Goal: Information Seeking & Learning: Learn about a topic

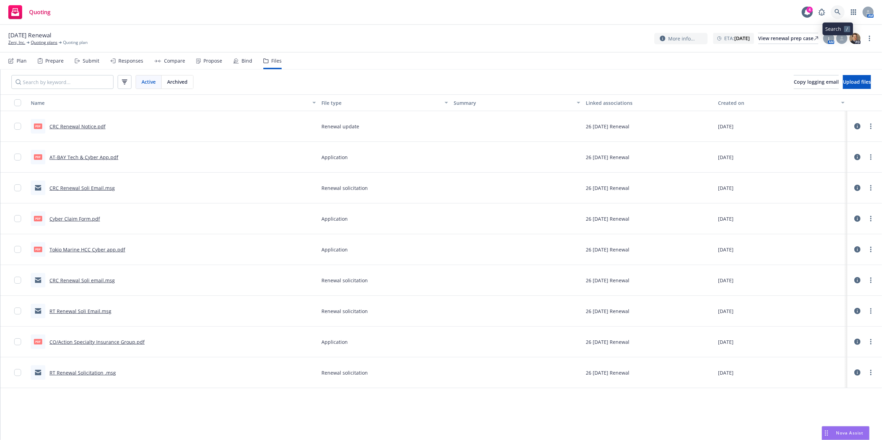
click at [836, 11] on icon at bounding box center [837, 12] width 6 height 6
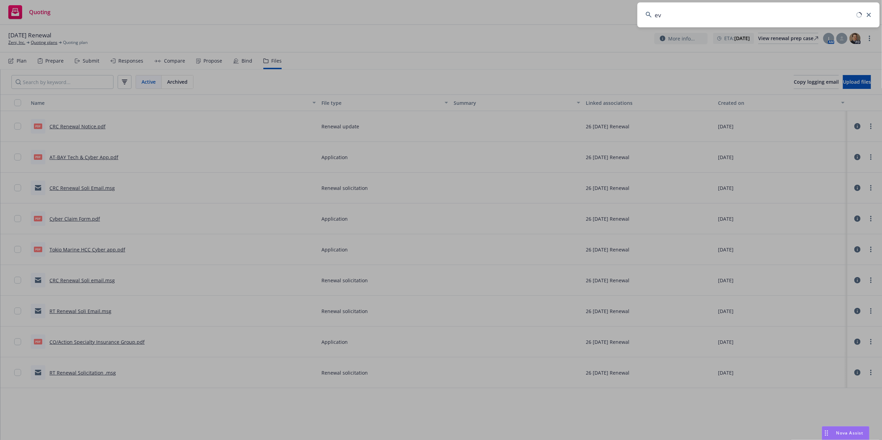
type input "e"
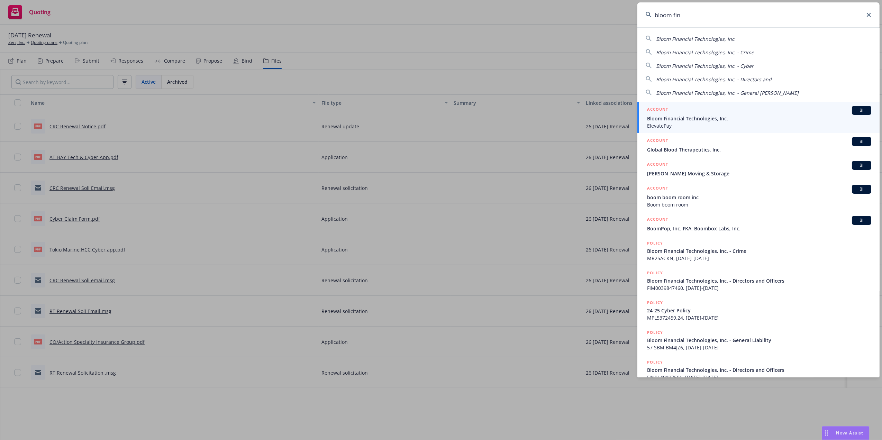
type input "bloom fin"
click at [672, 118] on span "Bloom Financial Technologies, Inc." at bounding box center [759, 118] width 224 height 7
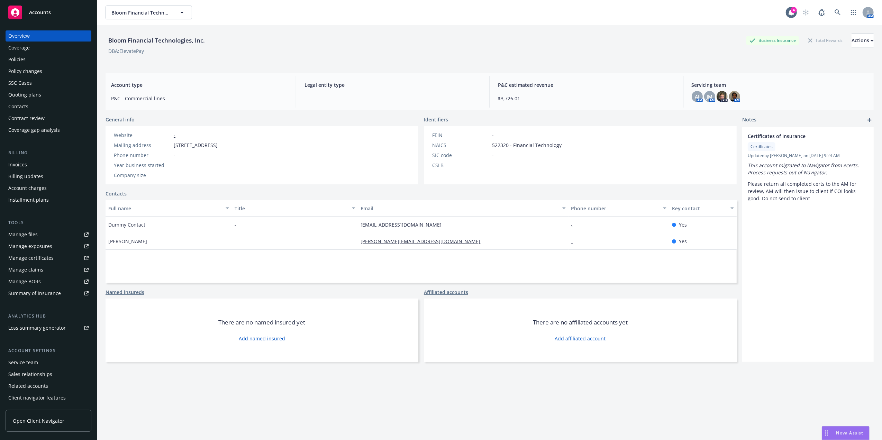
click at [40, 53] on div "Coverage" at bounding box center [48, 47] width 80 height 11
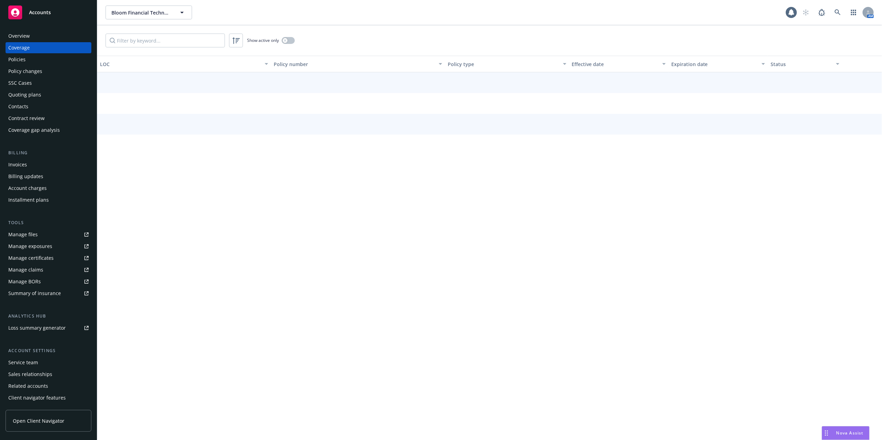
click at [34, 58] on div "Policies" at bounding box center [48, 59] width 80 height 11
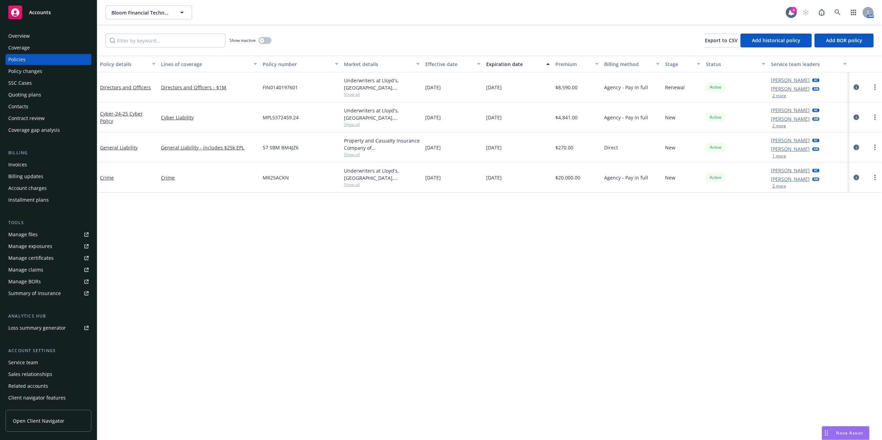
click at [30, 89] on div "Quoting plans" at bounding box center [24, 94] width 33 height 11
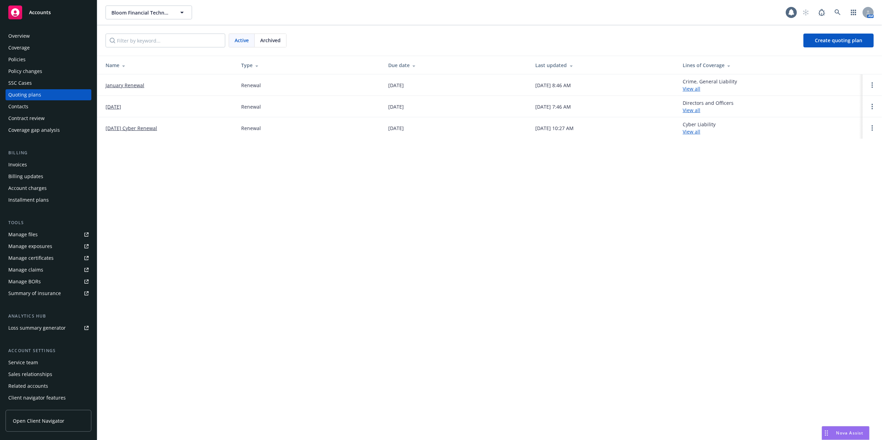
click at [137, 85] on link "January Renewal" at bounding box center [124, 85] width 39 height 7
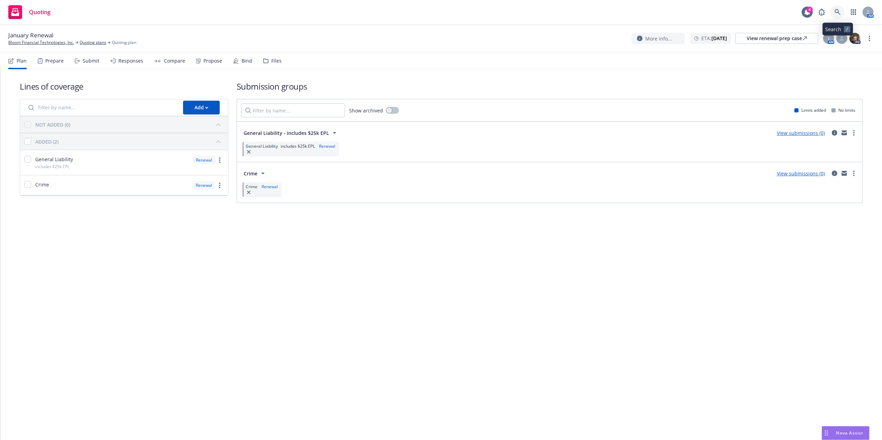
click at [839, 12] on icon at bounding box center [837, 12] width 6 height 6
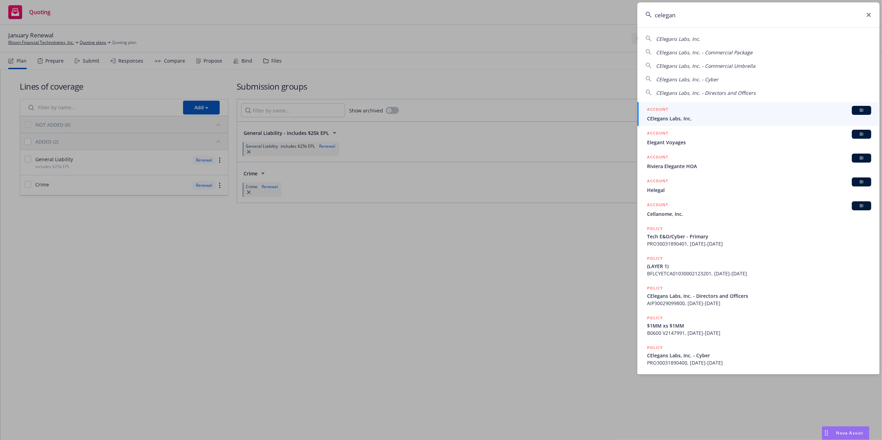
type input "celegan"
click at [698, 112] on div "ACCOUNT BI" at bounding box center [759, 110] width 224 height 9
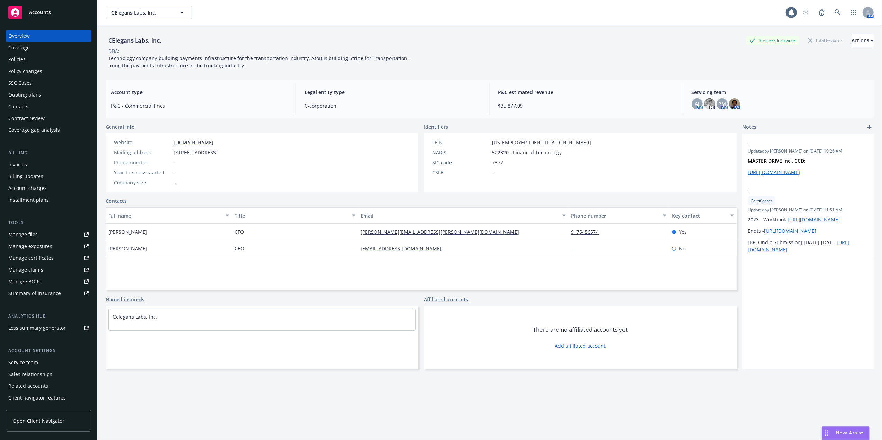
click at [47, 63] on div "Policies" at bounding box center [48, 59] width 80 height 11
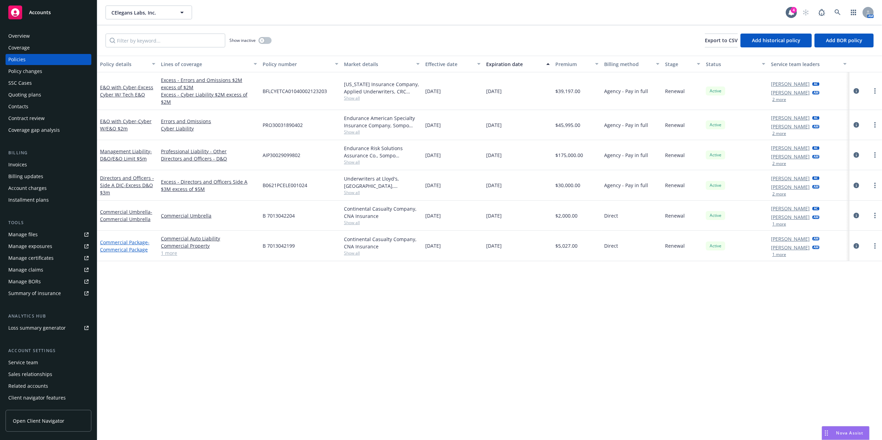
click at [118, 239] on link "Commercial Package - Commerical Package" at bounding box center [124, 246] width 49 height 14
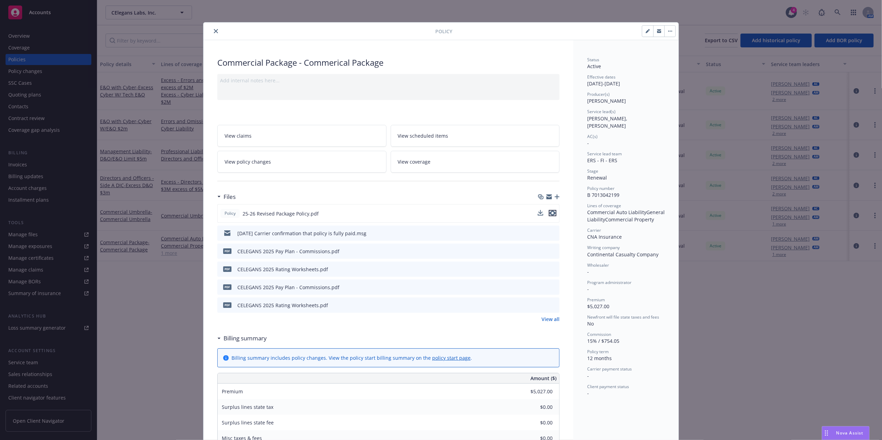
click at [549, 213] on icon "preview file" at bounding box center [552, 213] width 6 height 5
click at [212, 30] on button "close" at bounding box center [216, 31] width 8 height 8
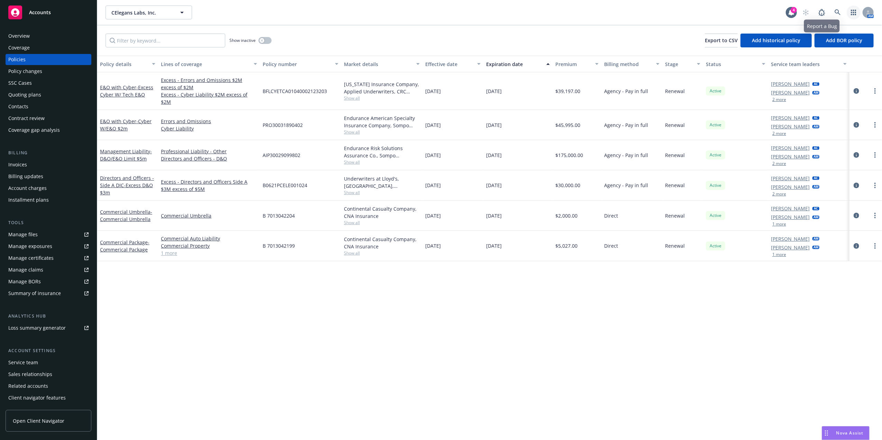
click at [848, 13] on link "button" at bounding box center [853, 13] width 14 height 14
click at [840, 14] on icon at bounding box center [837, 12] width 6 height 6
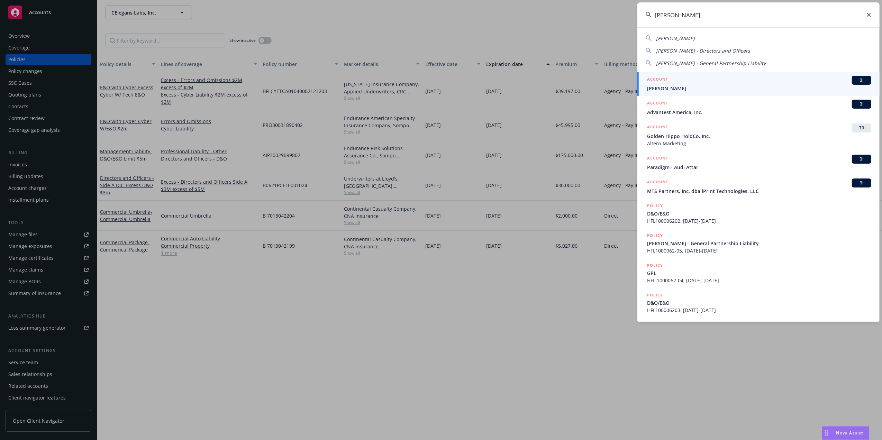
type input "alta park"
click at [678, 89] on span "[PERSON_NAME]" at bounding box center [759, 88] width 224 height 7
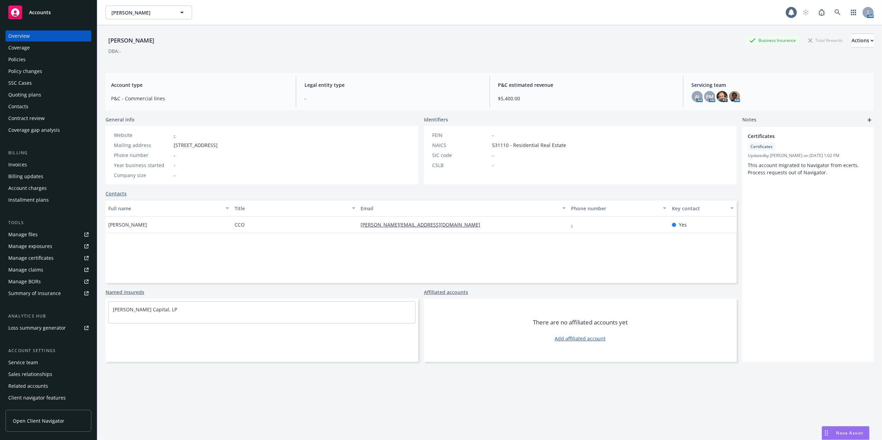
click at [36, 96] on div "Quoting plans" at bounding box center [24, 94] width 33 height 11
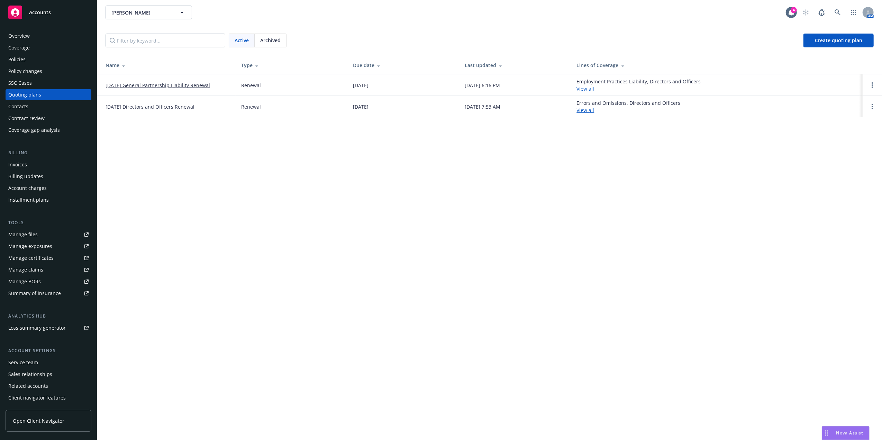
click at [149, 88] on link "[DATE] General Partnership Liability Renewal" at bounding box center [157, 85] width 104 height 7
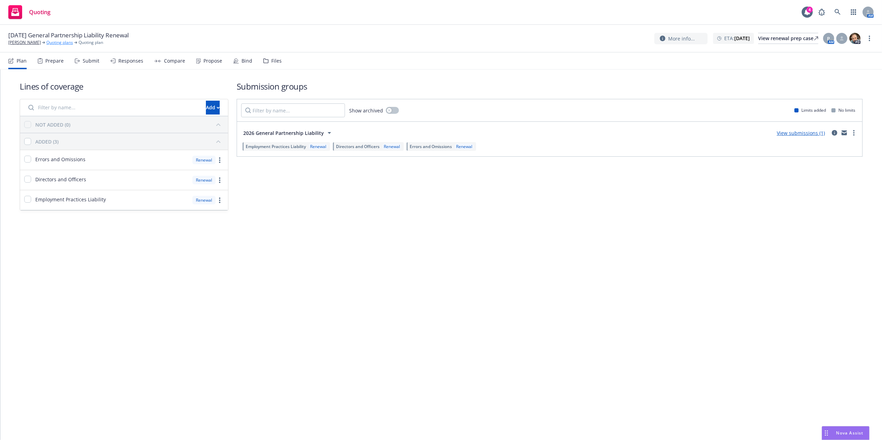
click at [46, 43] on link "Quoting plans" at bounding box center [59, 42] width 27 height 6
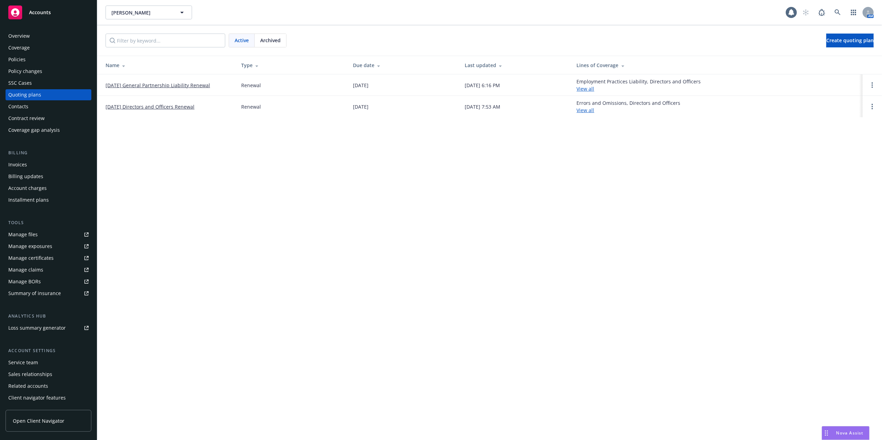
click at [26, 58] on div "Policies" at bounding box center [48, 59] width 80 height 11
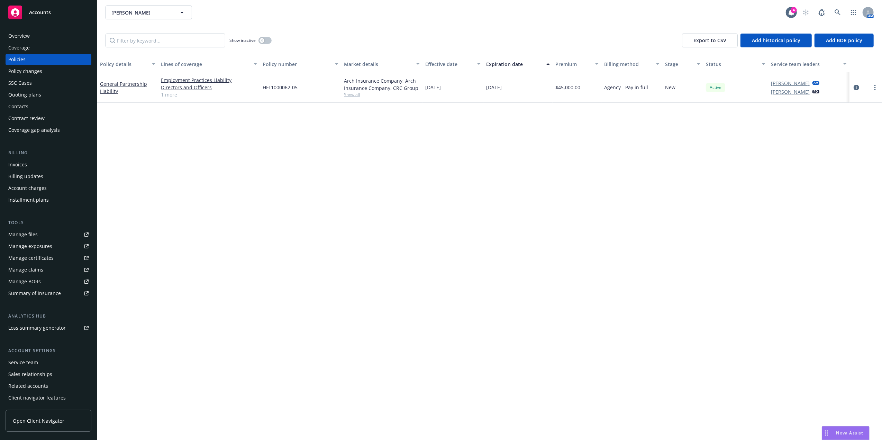
click at [169, 96] on link "1 more" at bounding box center [209, 94] width 96 height 7
click at [131, 85] on link "General Partnership Liability" at bounding box center [123, 91] width 47 height 14
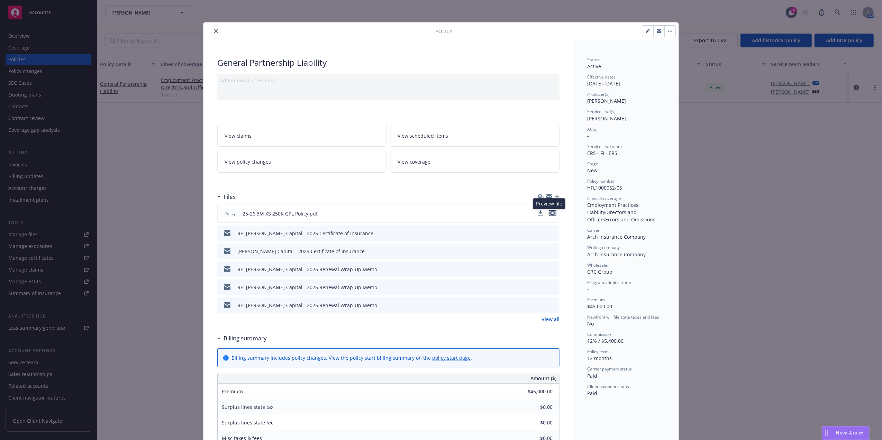
click at [551, 215] on icon "preview file" at bounding box center [552, 213] width 6 height 5
click at [214, 30] on icon "close" at bounding box center [216, 31] width 4 height 4
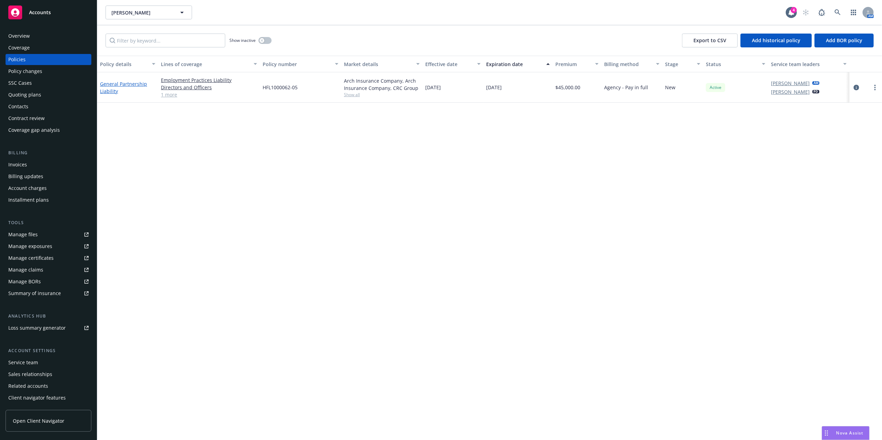
click at [113, 87] on link "General Partnership Liability" at bounding box center [123, 88] width 47 height 14
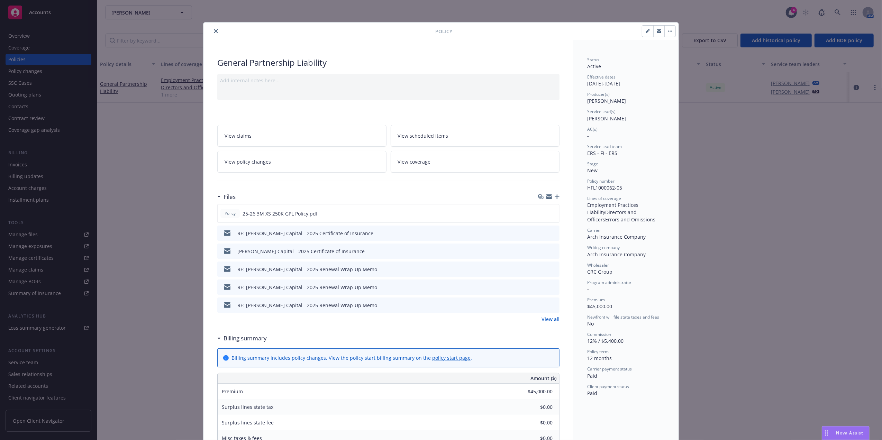
scroll to position [21, 0]
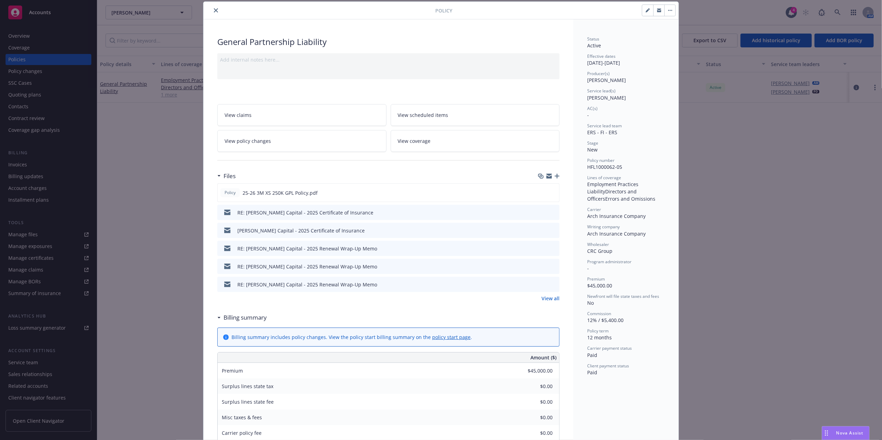
click at [551, 297] on link "View all" at bounding box center [550, 298] width 18 height 7
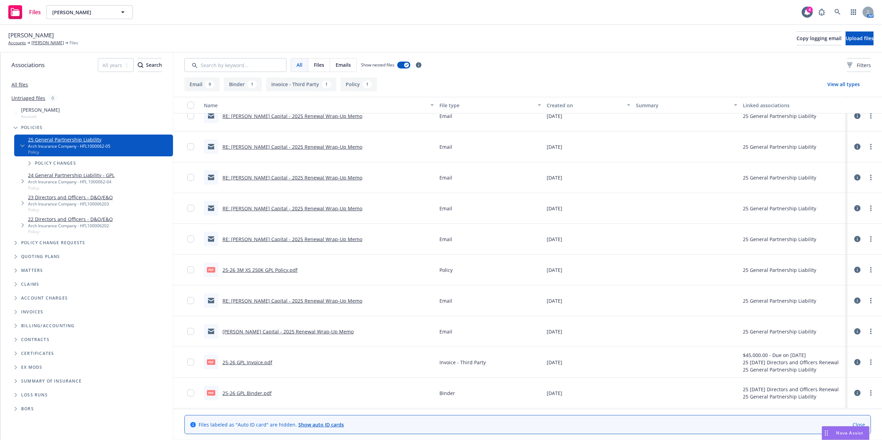
scroll to position [75, 0]
click at [248, 362] on link "25-26 GPL Invoice.pdf" at bounding box center [247, 362] width 50 height 7
click at [39, 43] on link "Alta Park" at bounding box center [47, 43] width 33 height 6
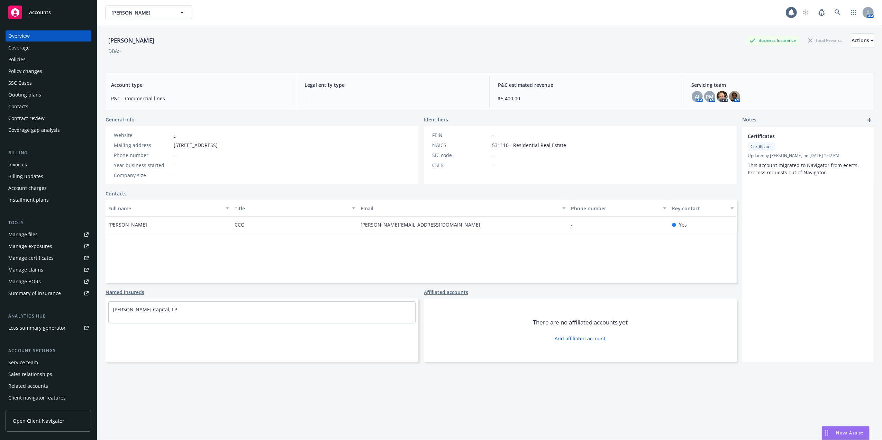
click at [34, 93] on div "Quoting plans" at bounding box center [24, 94] width 33 height 11
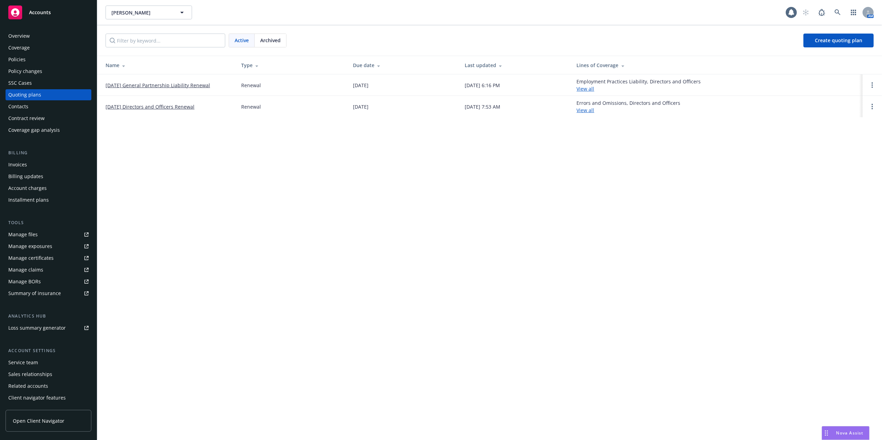
click at [154, 83] on link "01/06/26 General Partnership Liability Renewal" at bounding box center [157, 85] width 104 height 7
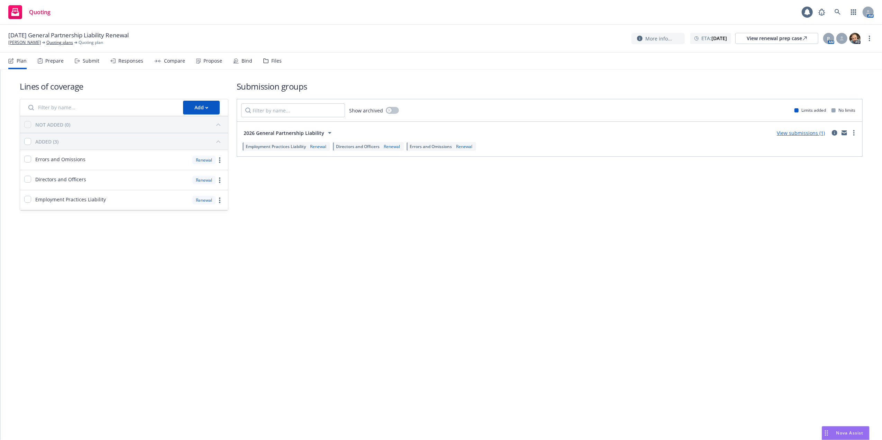
click at [275, 60] on div "Files" at bounding box center [276, 61] width 10 height 6
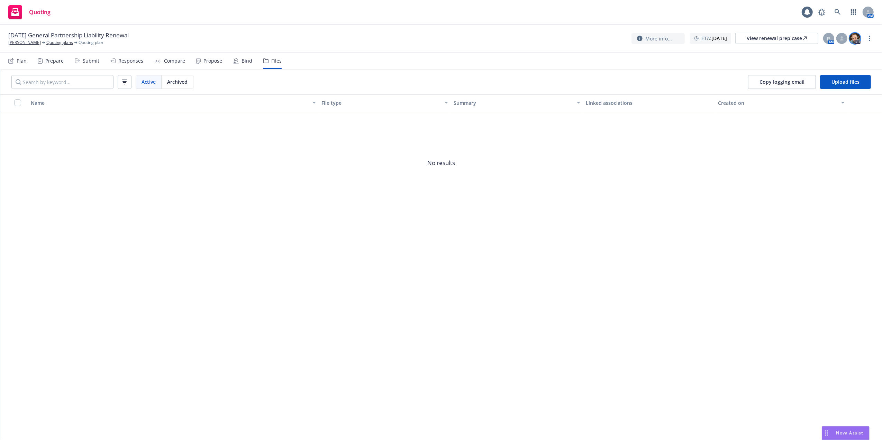
click at [858, 39] on img at bounding box center [854, 38] width 11 height 11
click at [844, 39] on div at bounding box center [841, 38] width 11 height 11
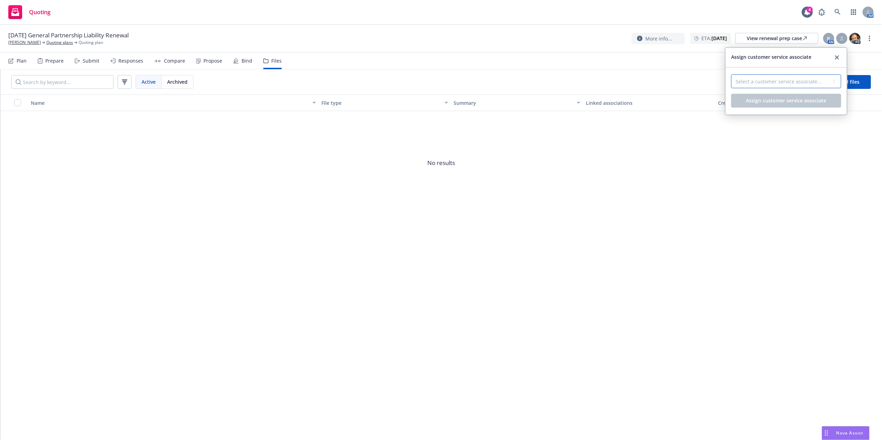
click at [782, 82] on select "Select a customer service associate... [PERSON_NAME]" at bounding box center [786, 81] width 110 height 14
select select "6d798090-d469-40c6-af20-b40aaf878329"
click at [731, 75] on select "Select a customer service associate... [PERSON_NAME]" at bounding box center [786, 81] width 110 height 14
click at [805, 96] on button "Assign customer service associate" at bounding box center [786, 101] width 110 height 14
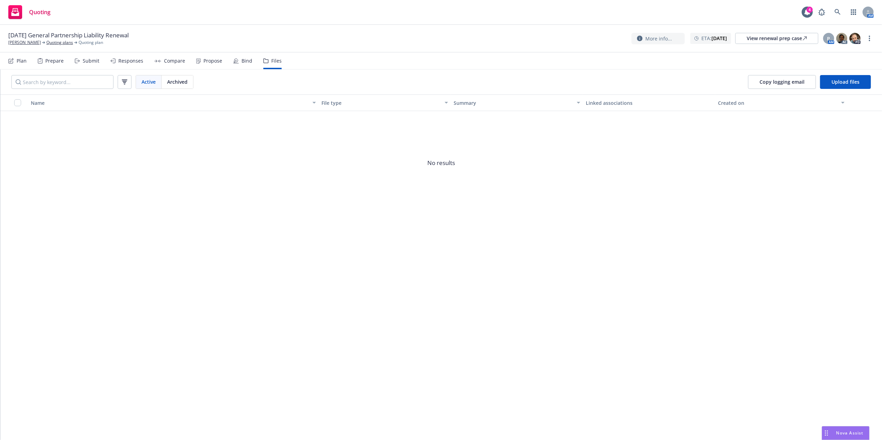
click at [13, 61] on icon at bounding box center [11, 61] width 6 height 6
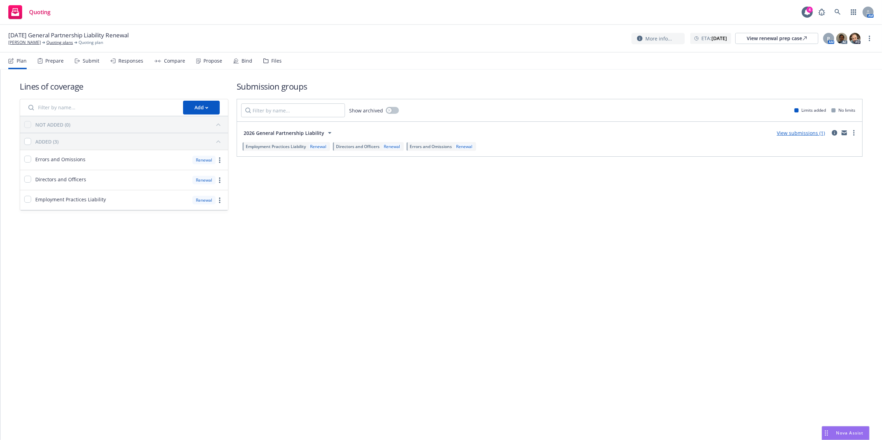
click at [277, 132] on span "2026 General Partnership Liability" at bounding box center [283, 132] width 81 height 7
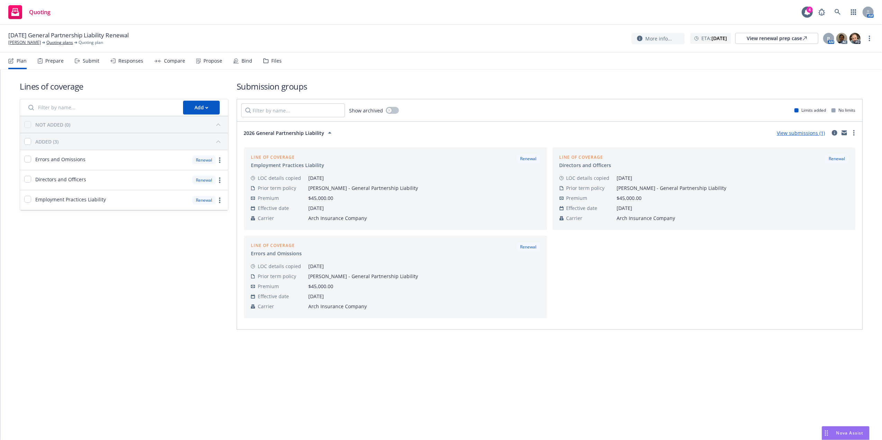
click at [277, 132] on span "2026 General Partnership Liability" at bounding box center [283, 132] width 81 height 7
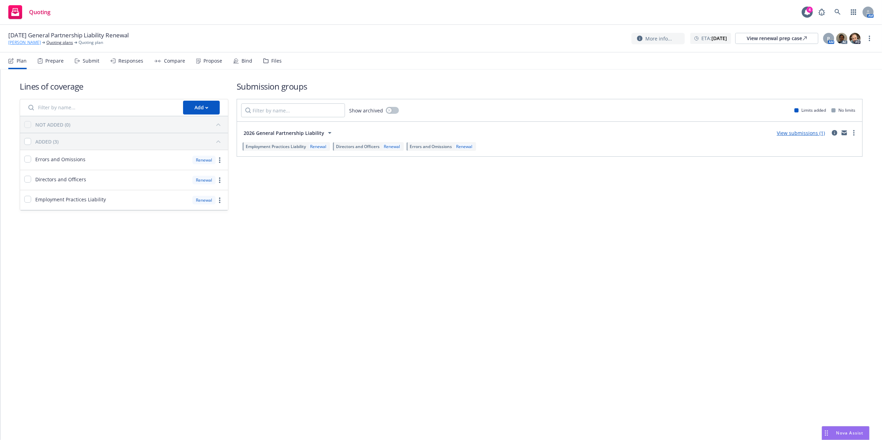
click at [21, 40] on link "Alta Park" at bounding box center [24, 42] width 33 height 6
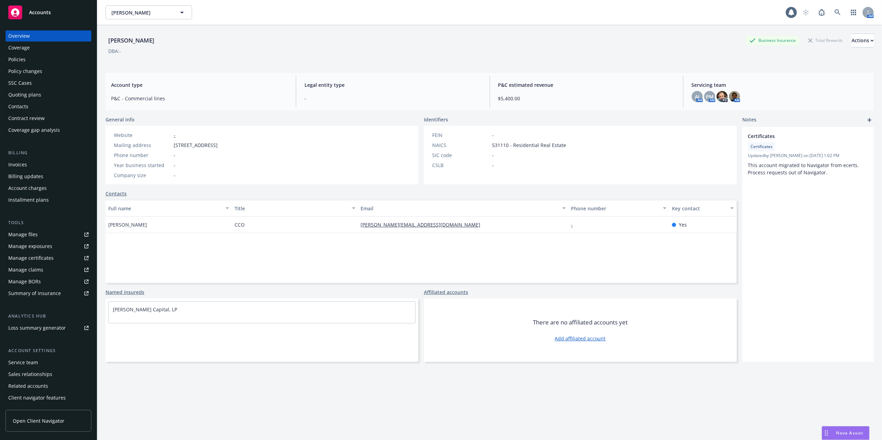
click at [28, 58] on div "Policies" at bounding box center [48, 59] width 80 height 11
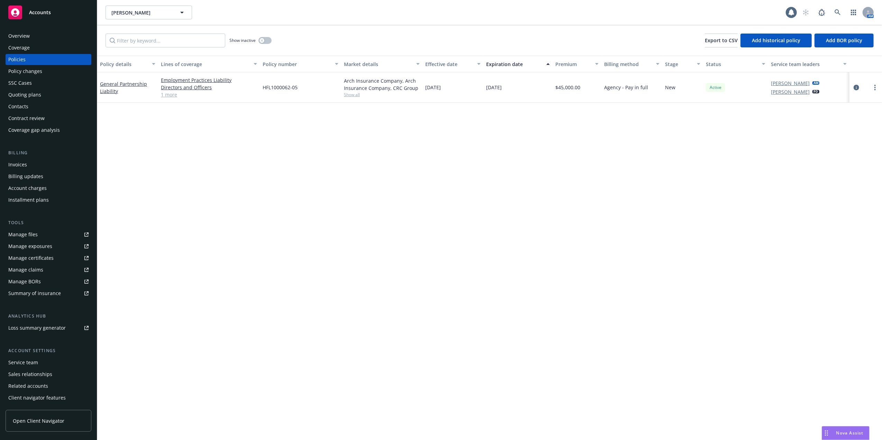
click at [277, 85] on span "HFL1000062-05" at bounding box center [279, 87] width 35 height 7
copy span "HFL1000062"
click at [837, 10] on icon at bounding box center [837, 12] width 6 height 6
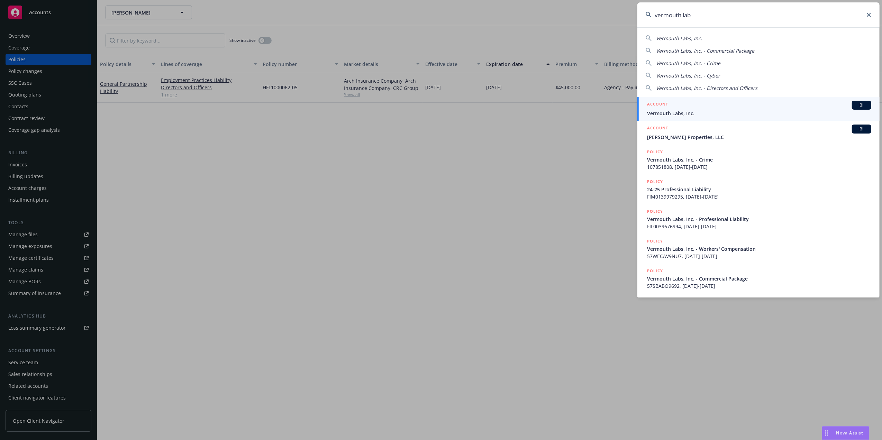
type input "vermouth lab"
drag, startPoint x: 666, startPoint y: 109, endPoint x: 673, endPoint y: 107, distance: 7.1
click at [666, 109] on h5 "ACCOUNT" at bounding box center [657, 105] width 21 height 8
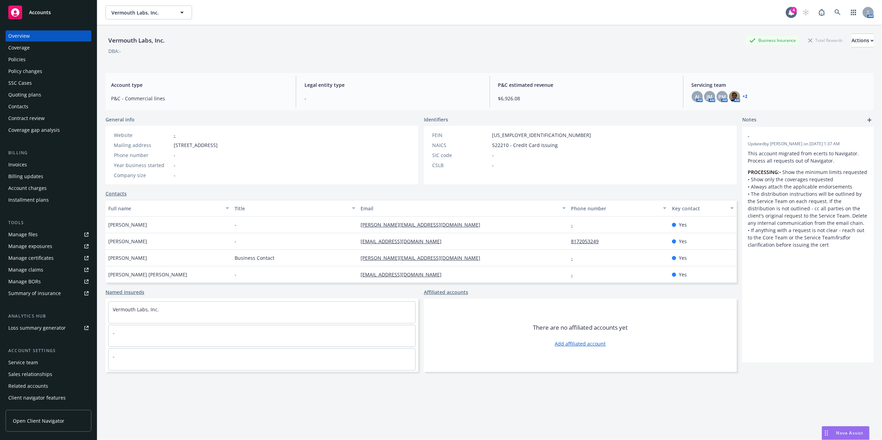
click at [50, 59] on div "Policies" at bounding box center [48, 59] width 80 height 11
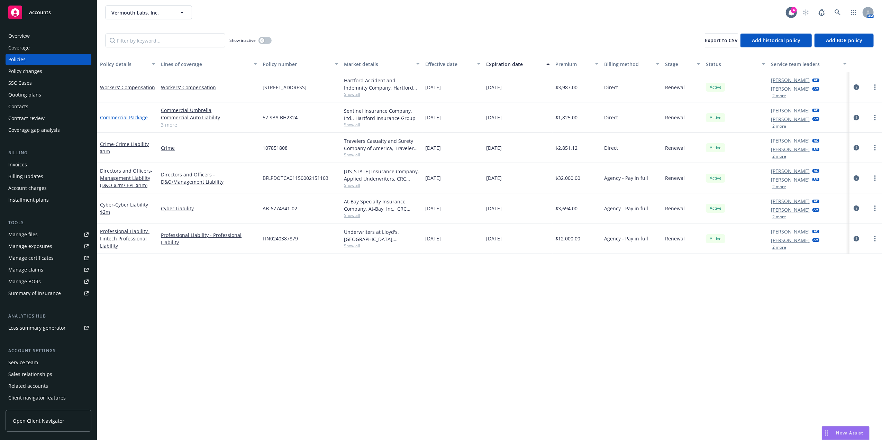
click at [118, 118] on link "Commercial Package" at bounding box center [124, 117] width 48 height 7
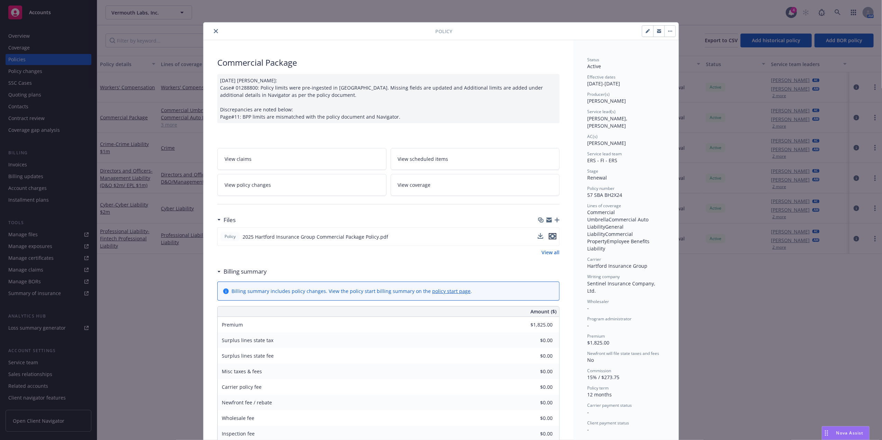
click at [549, 234] on icon "preview file" at bounding box center [552, 236] width 6 height 5
click at [212, 30] on button "close" at bounding box center [216, 31] width 8 height 8
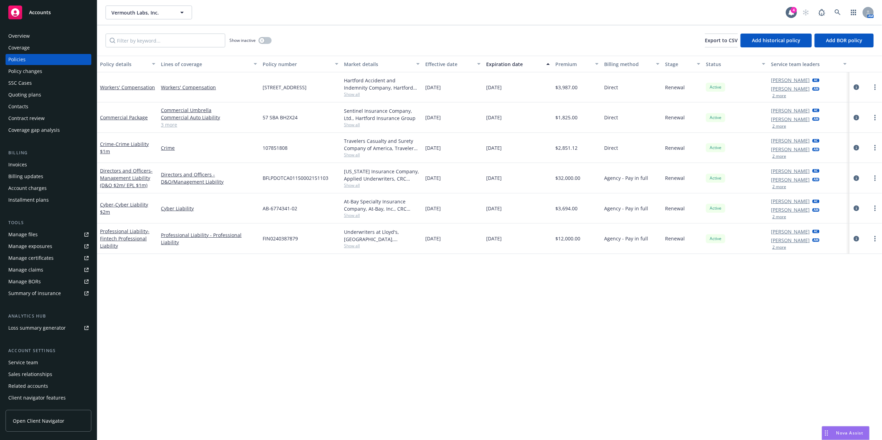
click at [117, 120] on div "Commercial Package" at bounding box center [127, 117] width 55 height 7
click at [118, 118] on link "Commercial Package" at bounding box center [124, 117] width 48 height 7
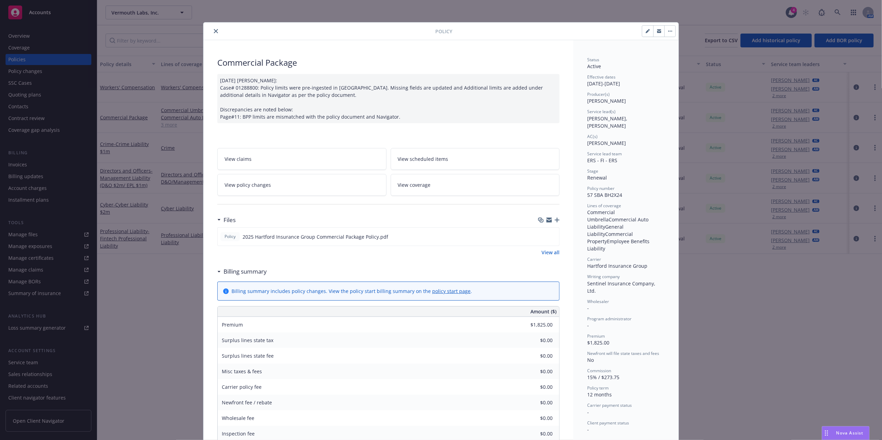
scroll to position [21, 0]
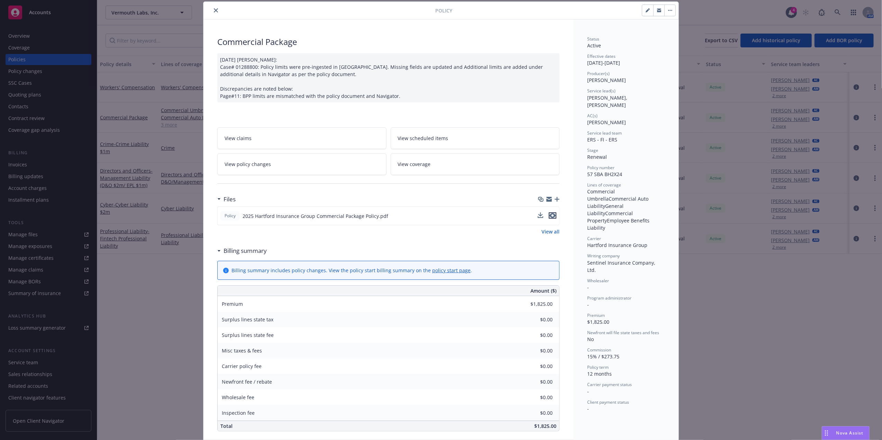
click at [549, 215] on icon "preview file" at bounding box center [552, 215] width 6 height 5
click at [214, 10] on icon "close" at bounding box center [216, 10] width 4 height 4
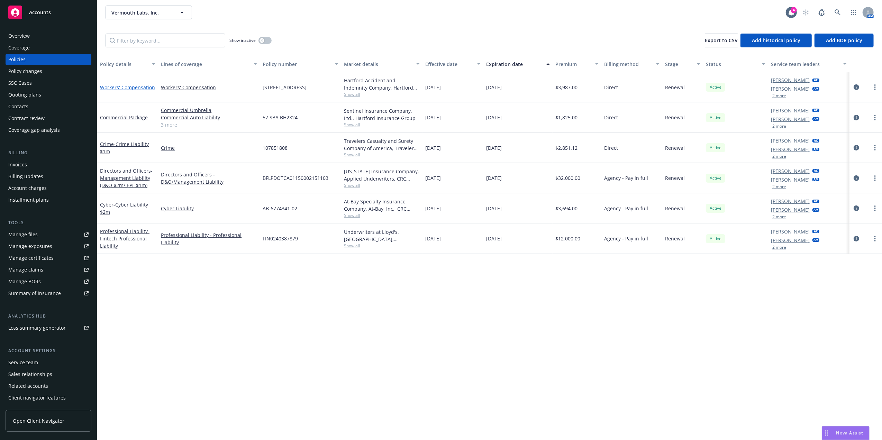
click at [139, 86] on link "Workers' Compensation" at bounding box center [127, 87] width 55 height 7
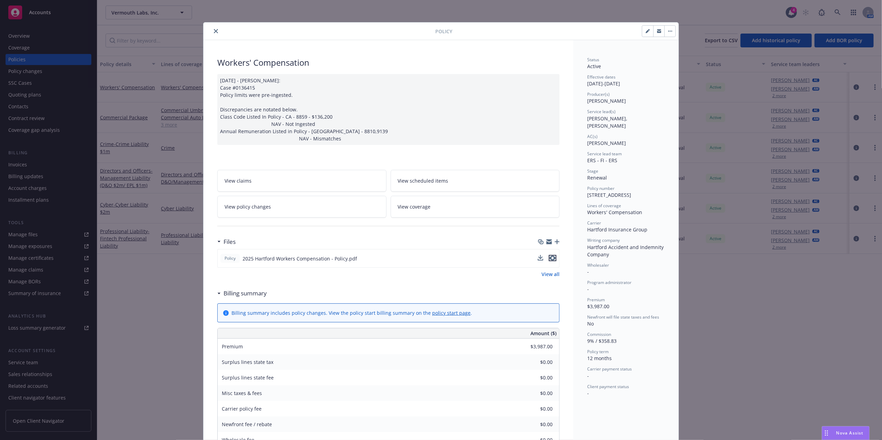
click at [550, 259] on icon "preview file" at bounding box center [552, 258] width 6 height 5
click at [212, 31] on button "close" at bounding box center [216, 31] width 8 height 8
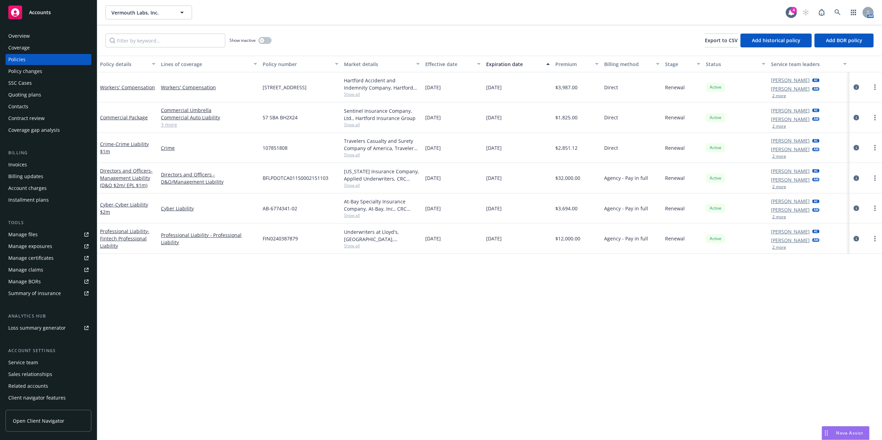
click at [500, 31] on div "Show inactive Export to CSV Add historical policy Add BOR policy" at bounding box center [489, 40] width 784 height 30
click at [840, 12] on icon at bounding box center [837, 12] width 6 height 6
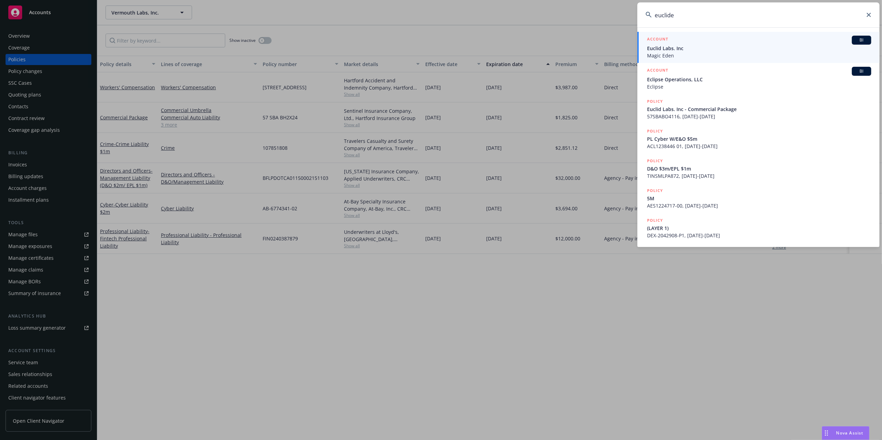
type input "euclide"
click at [714, 46] on span "Euclid Labs. Inc" at bounding box center [759, 48] width 224 height 7
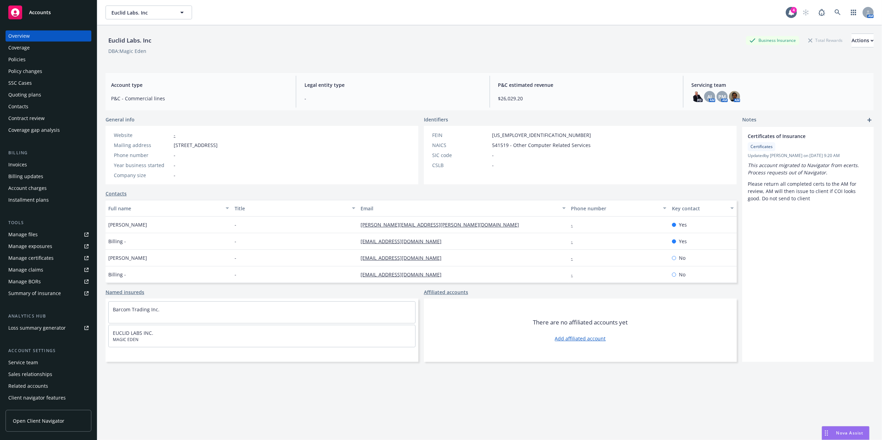
click at [15, 61] on div "Policies" at bounding box center [16, 59] width 17 height 11
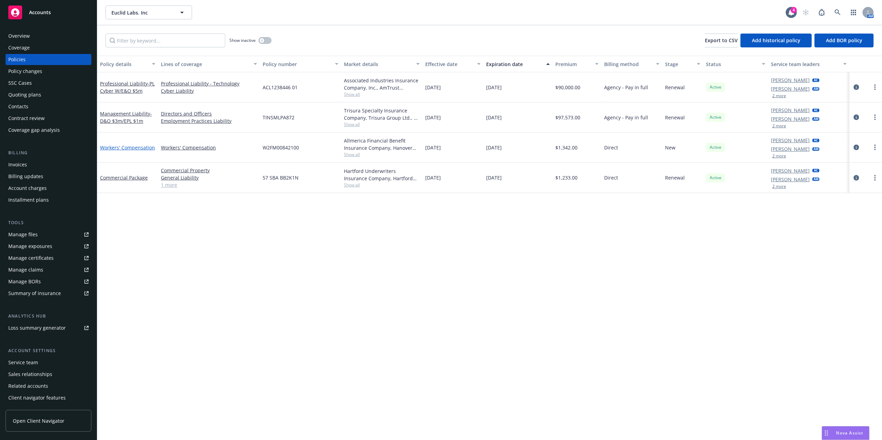
click at [120, 144] on link "Workers' Compensation" at bounding box center [127, 147] width 55 height 7
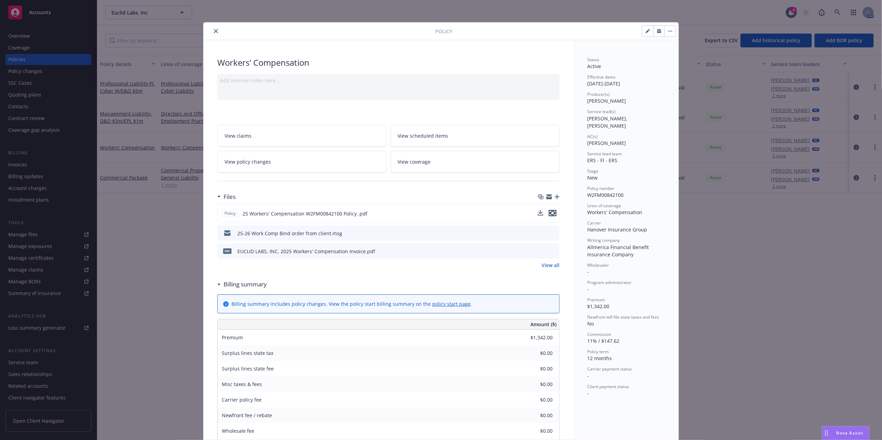
click at [549, 215] on icon "preview file" at bounding box center [552, 213] width 6 height 5
click at [214, 32] on icon "close" at bounding box center [216, 31] width 4 height 4
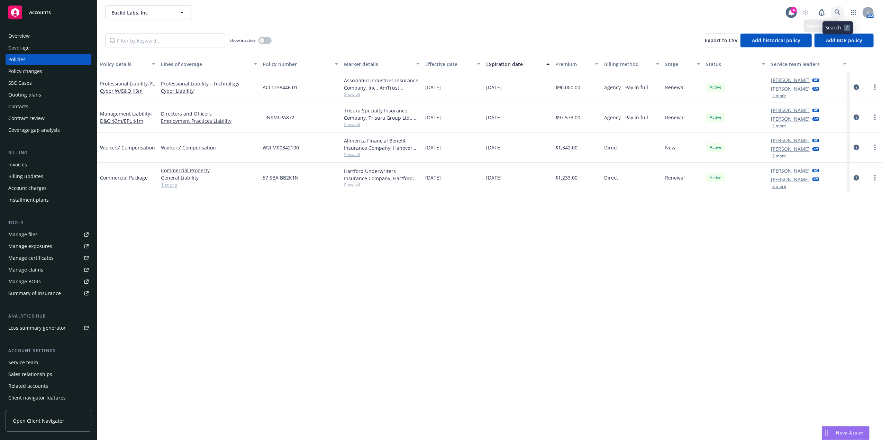
click at [836, 11] on icon at bounding box center [837, 12] width 6 height 6
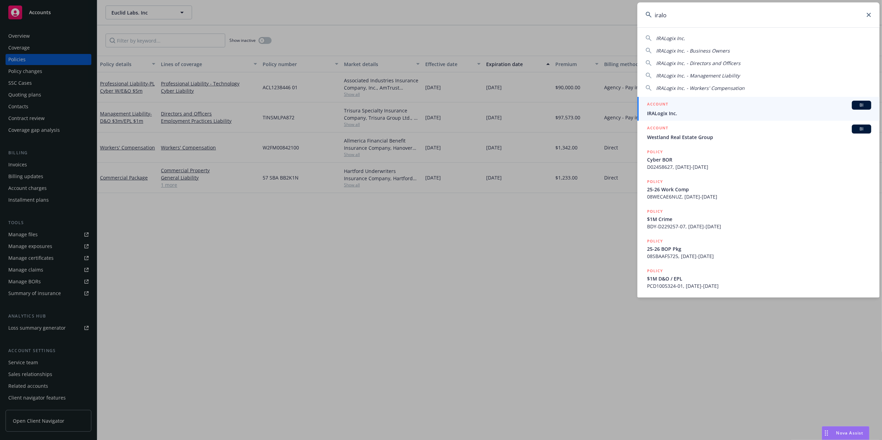
type input "iralo"
click at [694, 112] on span "IRALogix Inc." at bounding box center [759, 113] width 224 height 7
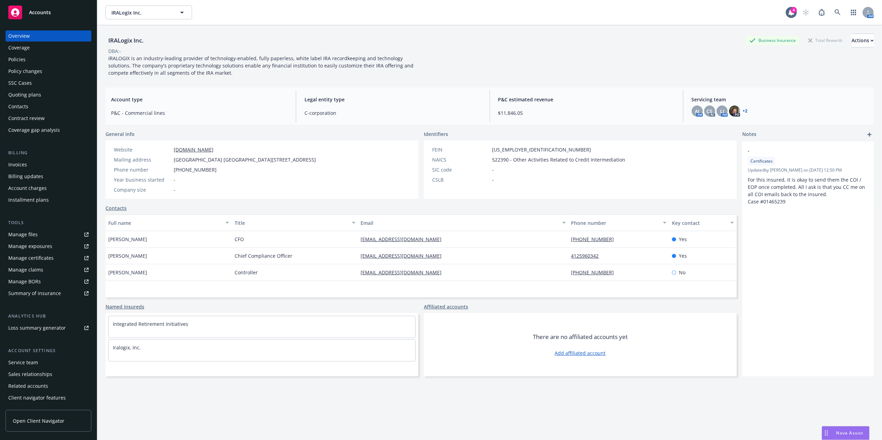
click at [34, 58] on div "Policies" at bounding box center [48, 59] width 80 height 11
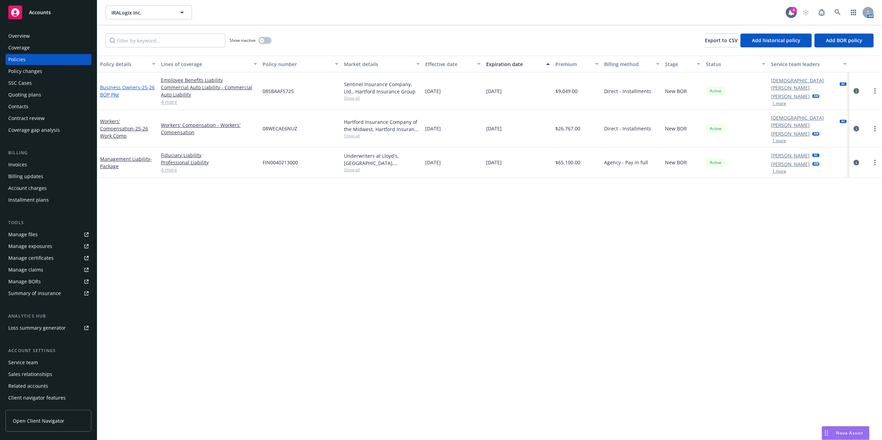
click at [114, 91] on span "- 25-26 BOP Pkg" at bounding box center [127, 91] width 55 height 14
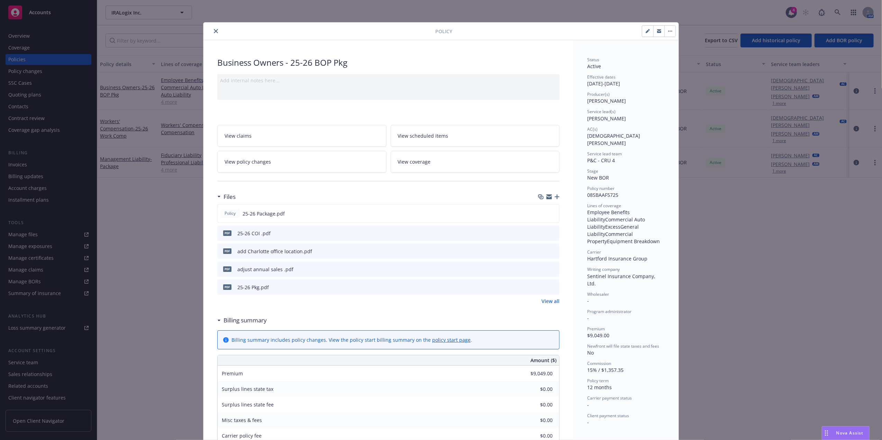
click at [212, 31] on button "close" at bounding box center [216, 31] width 8 height 8
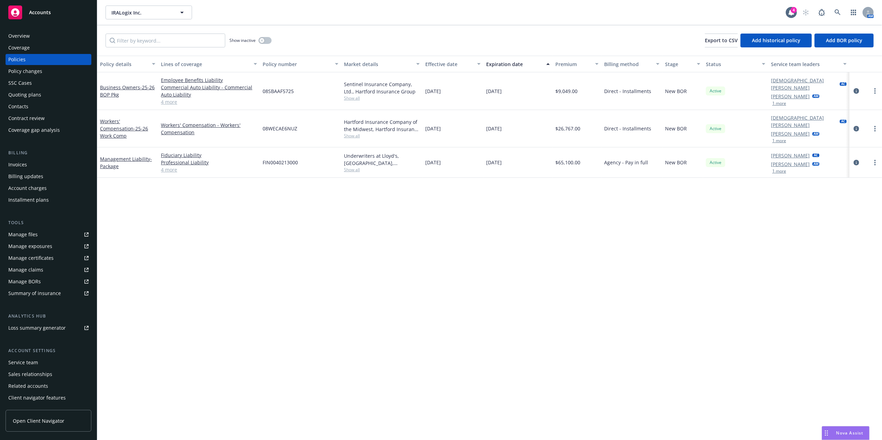
click at [169, 166] on link "4 more" at bounding box center [209, 169] width 96 height 7
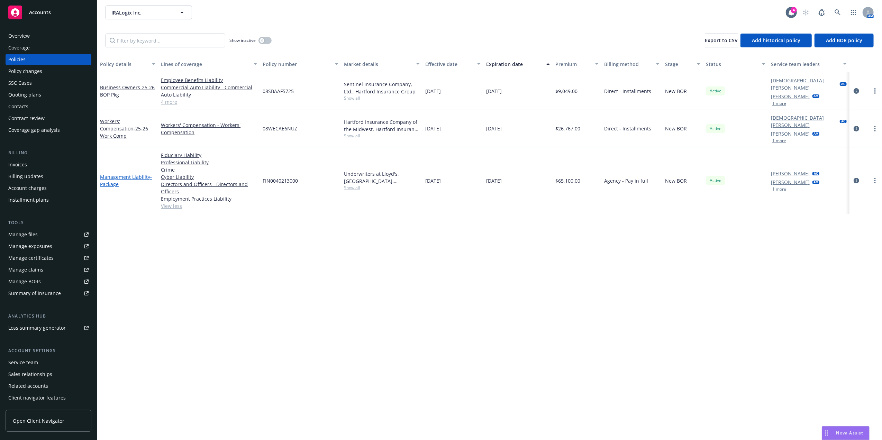
click at [127, 174] on link "Management Liability - Package" at bounding box center [126, 181] width 52 height 14
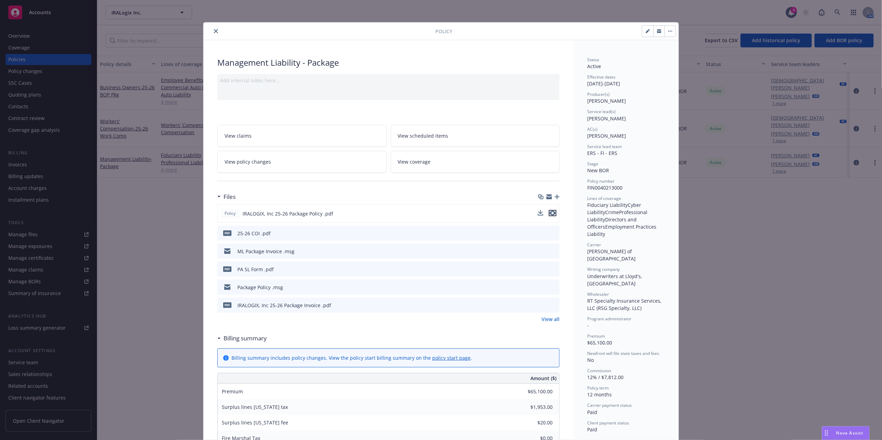
click at [549, 212] on icon "preview file" at bounding box center [552, 213] width 6 height 5
click at [212, 31] on button "close" at bounding box center [216, 31] width 8 height 8
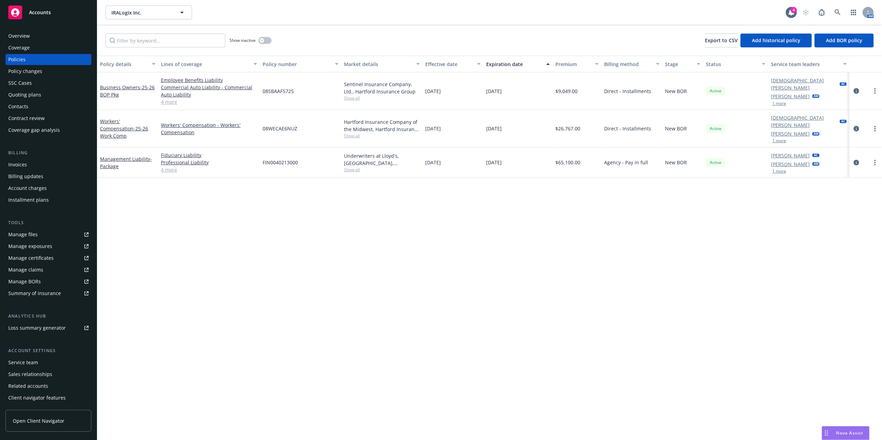
click at [170, 166] on link "4 more" at bounding box center [209, 169] width 96 height 7
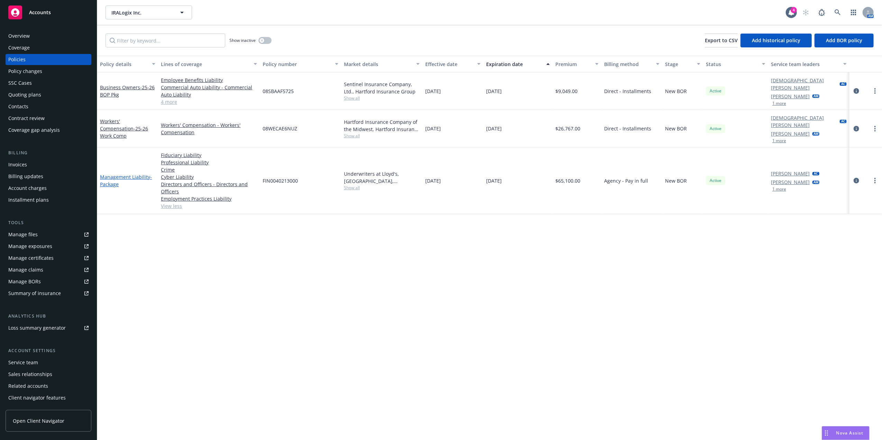
click at [115, 174] on link "Management Liability - Package" at bounding box center [126, 181] width 52 height 14
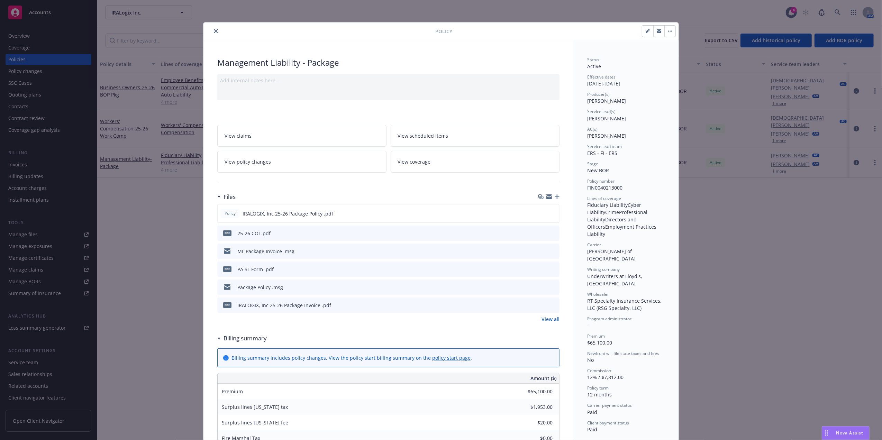
scroll to position [21, 0]
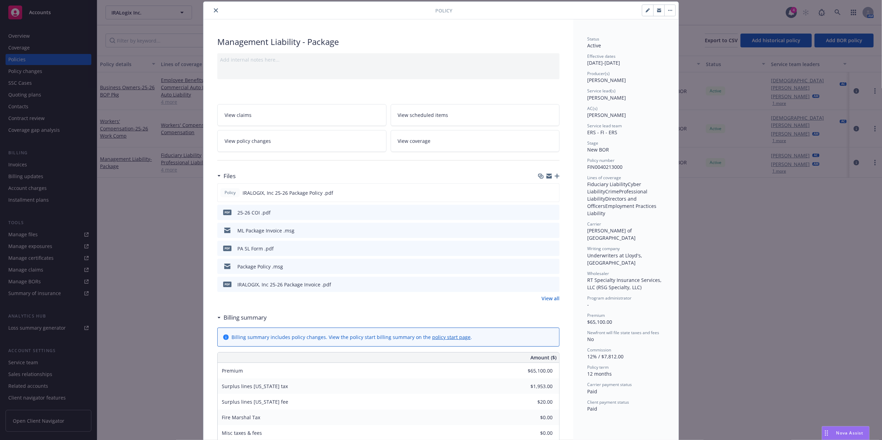
click at [550, 229] on icon "preview file" at bounding box center [553, 230] width 6 height 5
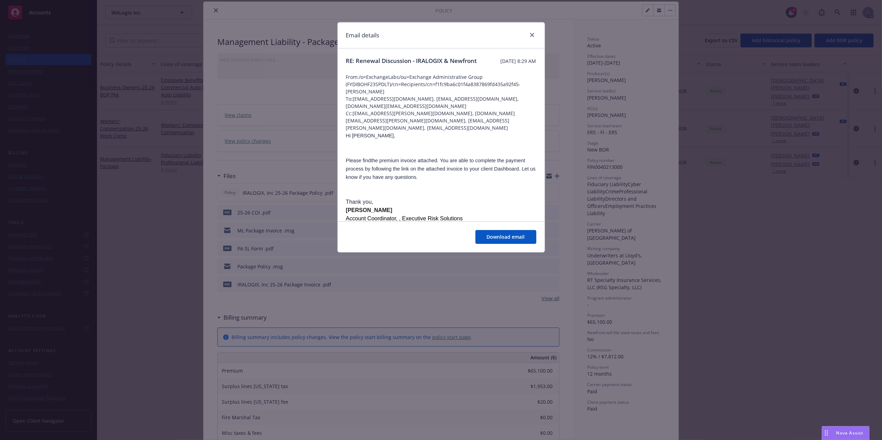
drag, startPoint x: 465, startPoint y: 86, endPoint x: 466, endPoint y: 107, distance: 20.5
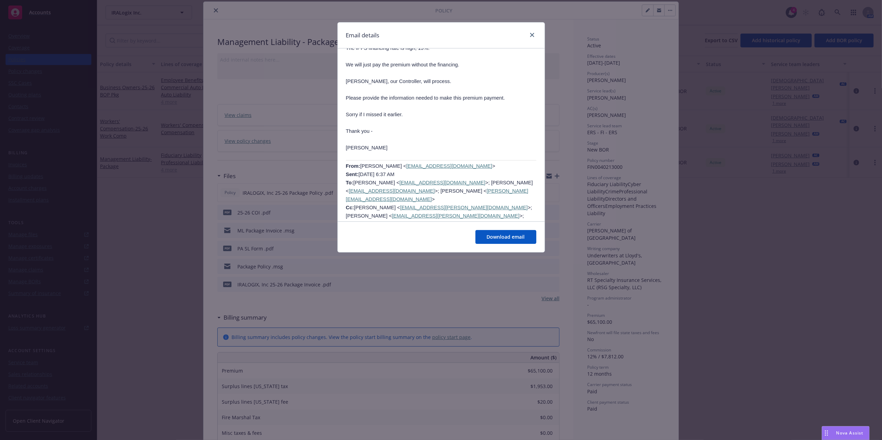
scroll to position [372, 0]
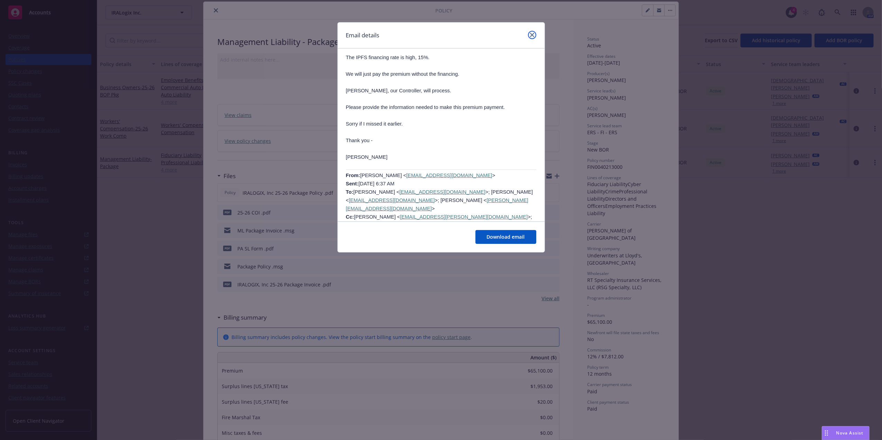
click at [532, 36] on icon "close" at bounding box center [532, 35] width 4 height 4
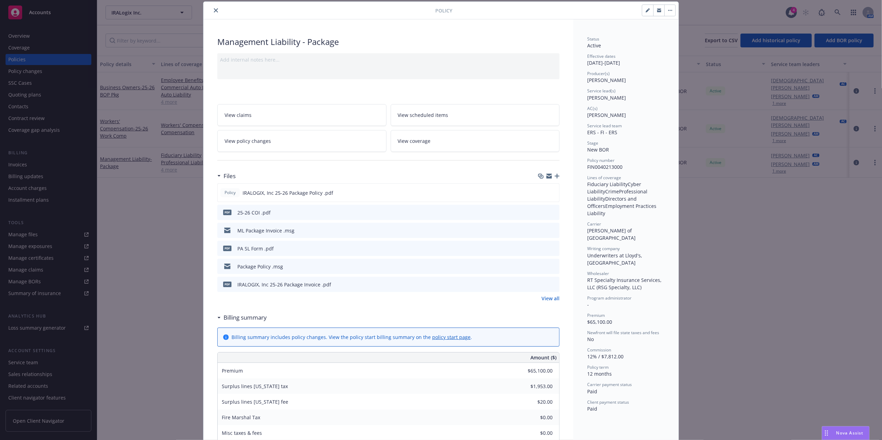
click at [550, 266] on icon "preview file" at bounding box center [553, 266] width 6 height 5
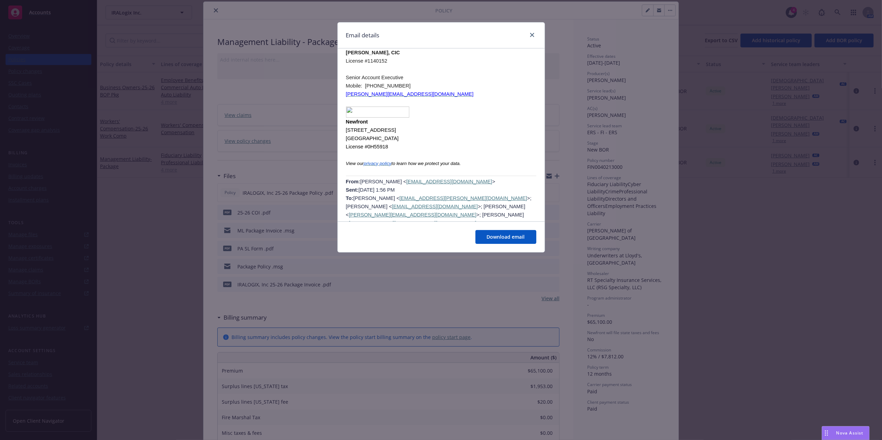
scroll to position [1669, 0]
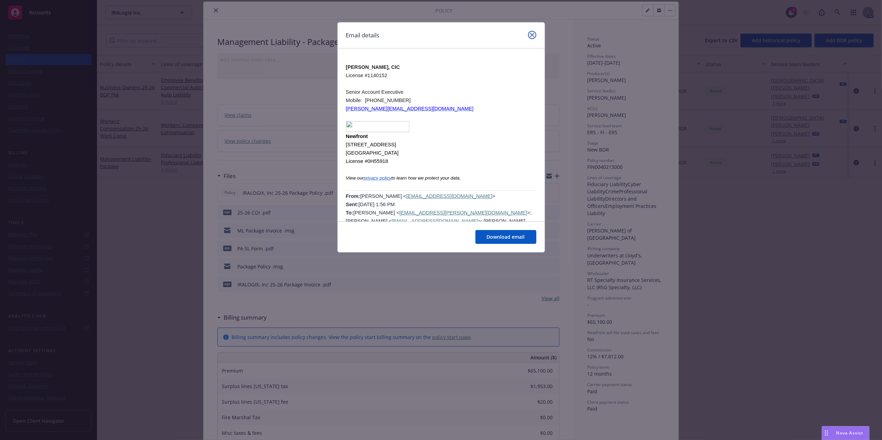
click at [528, 33] on link "close" at bounding box center [532, 35] width 8 height 8
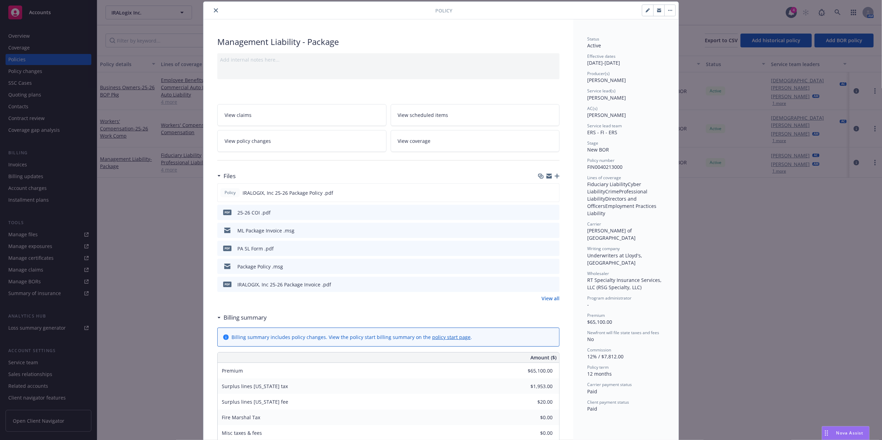
click at [541, 301] on link "View all" at bounding box center [550, 298] width 18 height 7
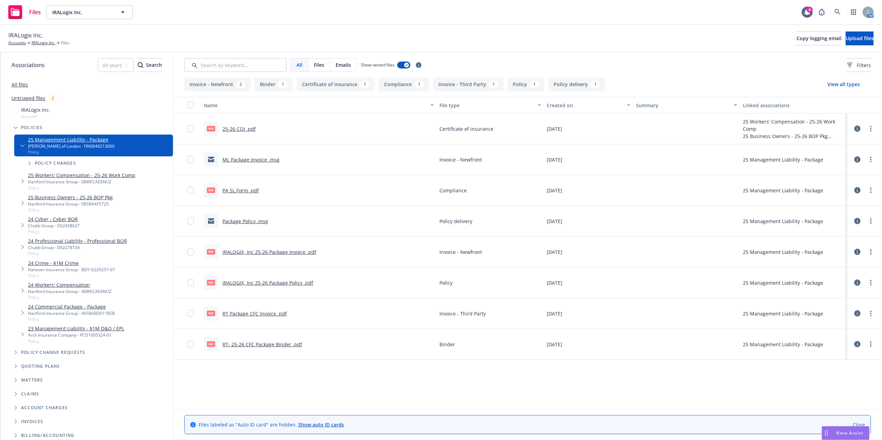
click at [245, 219] on link "Package Policy .msg" at bounding box center [245, 221] width 46 height 7
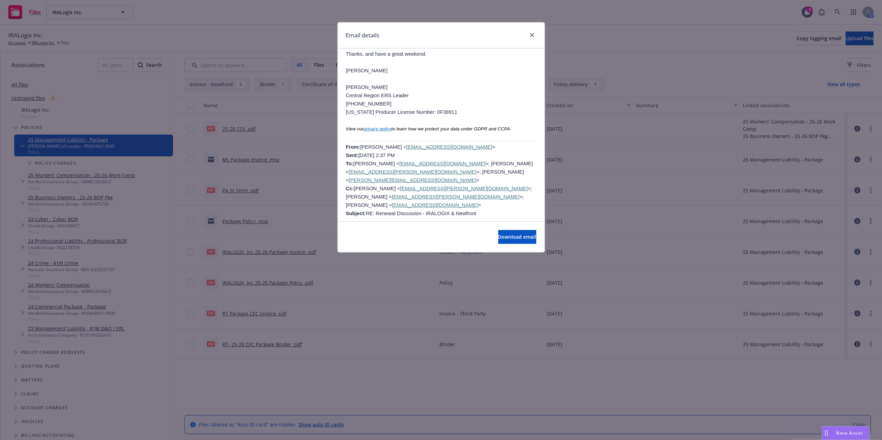
scroll to position [446, 0]
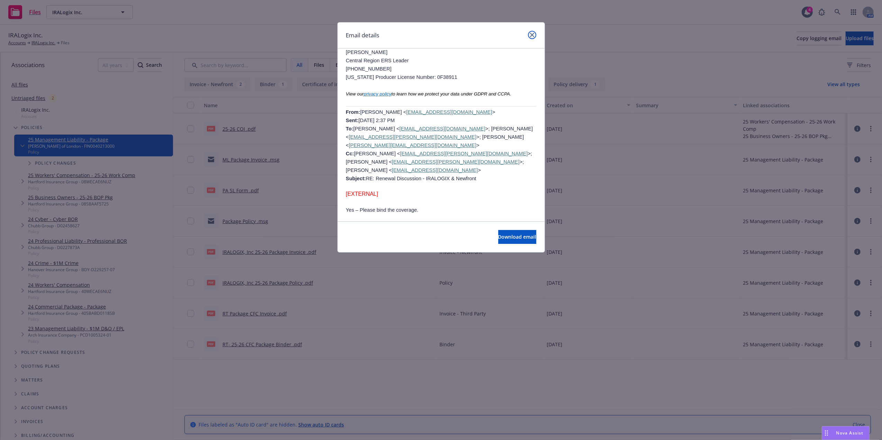
click at [530, 35] on icon "close" at bounding box center [532, 35] width 4 height 4
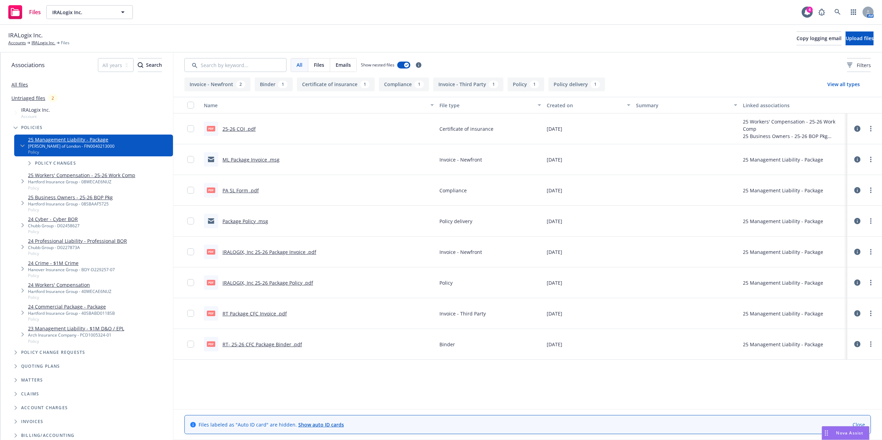
click at [265, 316] on link "RT Package CFC Invoice .pdf" at bounding box center [254, 313] width 64 height 7
click at [268, 345] on link "RT- 25-26 CFC Package Binder .pdf" at bounding box center [262, 344] width 80 height 7
